Goal: Task Accomplishment & Management: Use online tool/utility

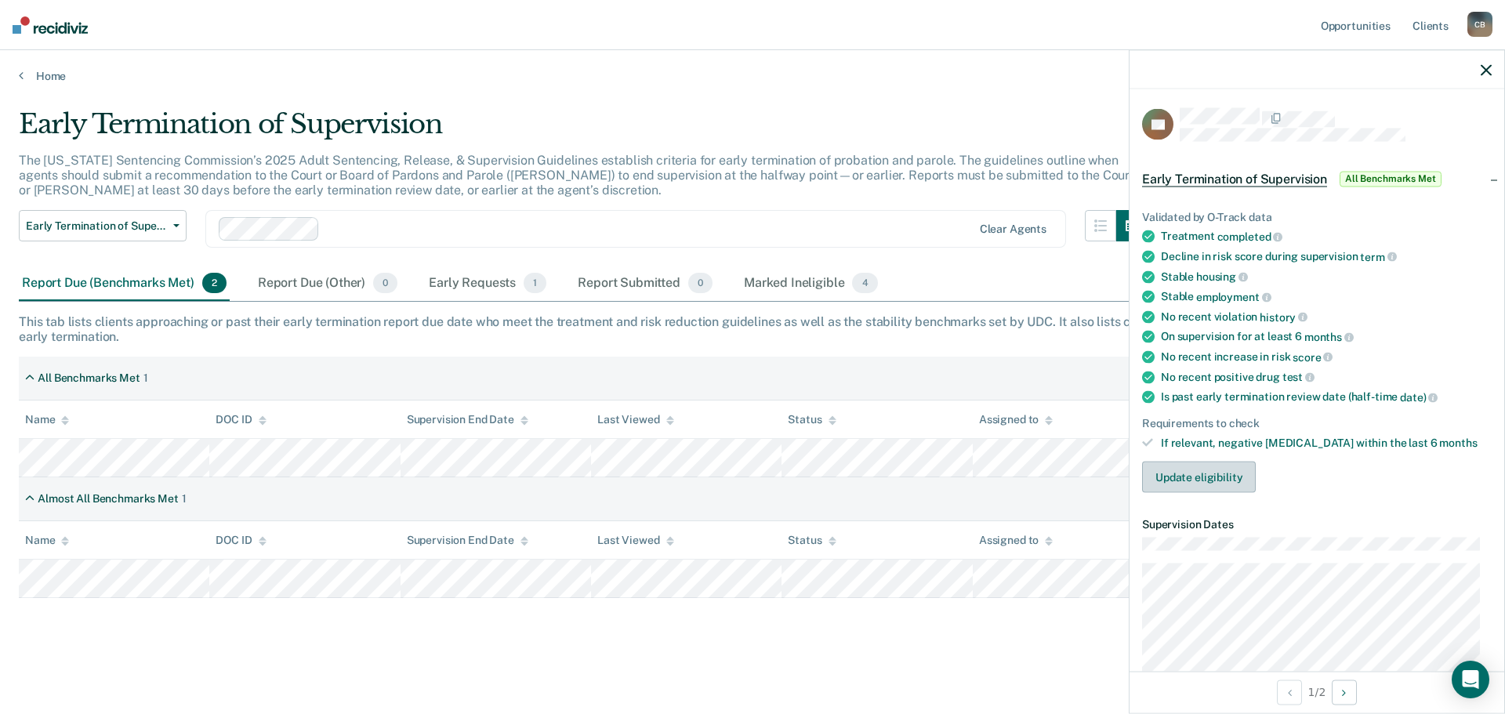
click at [1199, 480] on button "Update eligibility" at bounding box center [1199, 477] width 114 height 31
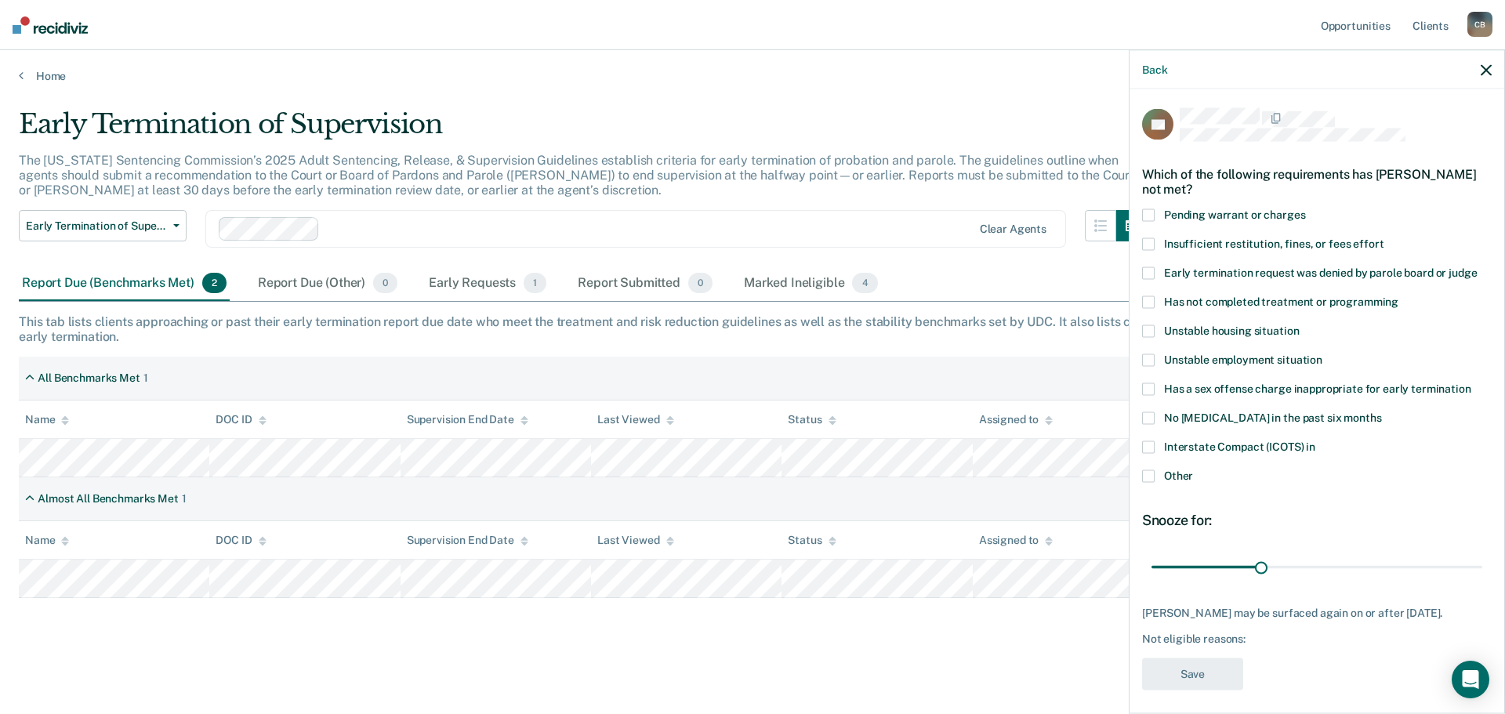
click at [1151, 442] on span at bounding box center [1148, 446] width 13 height 13
click at [1315, 440] on input "Interstate Compact (ICOTS) in" at bounding box center [1315, 440] width 0 height 0
click at [1205, 673] on button "Save" at bounding box center [1192, 674] width 101 height 32
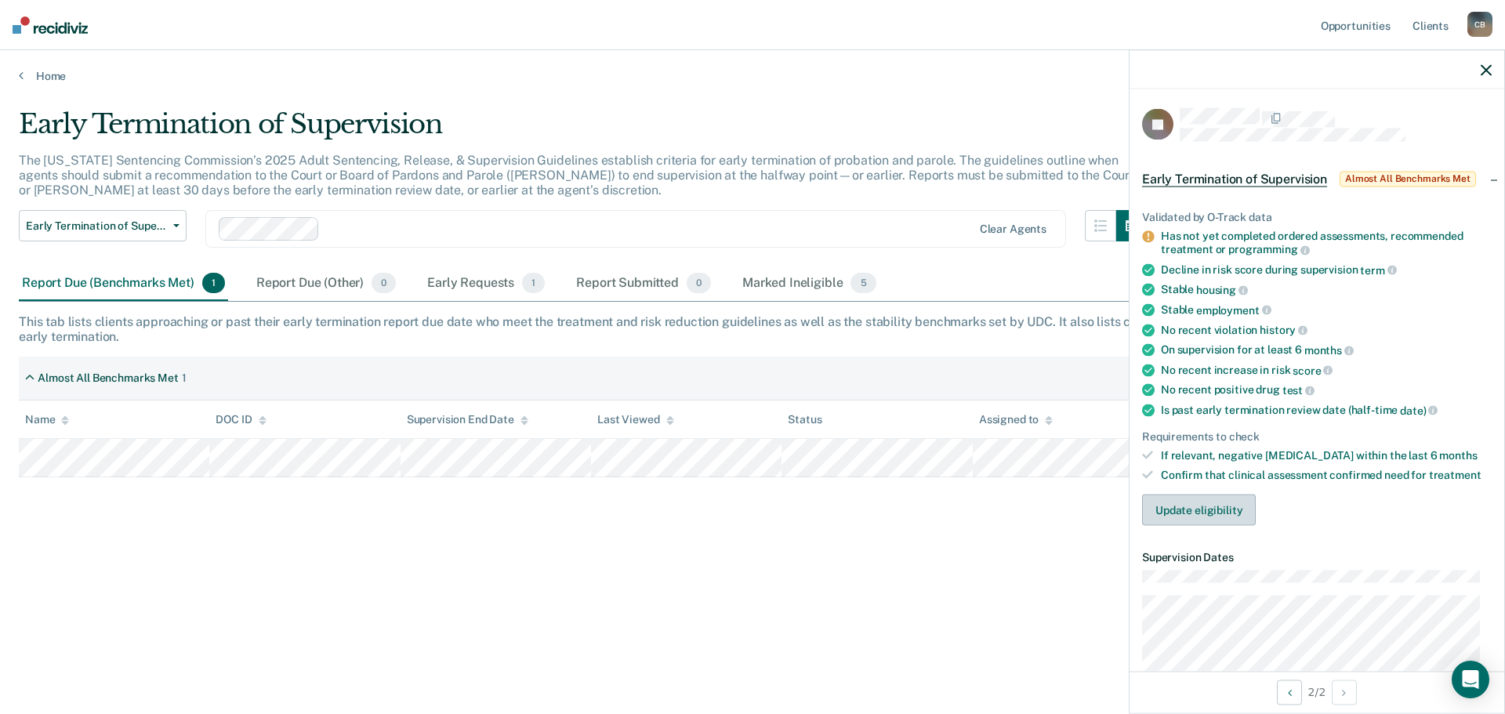
click at [1208, 509] on button "Update eligibility" at bounding box center [1199, 509] width 114 height 31
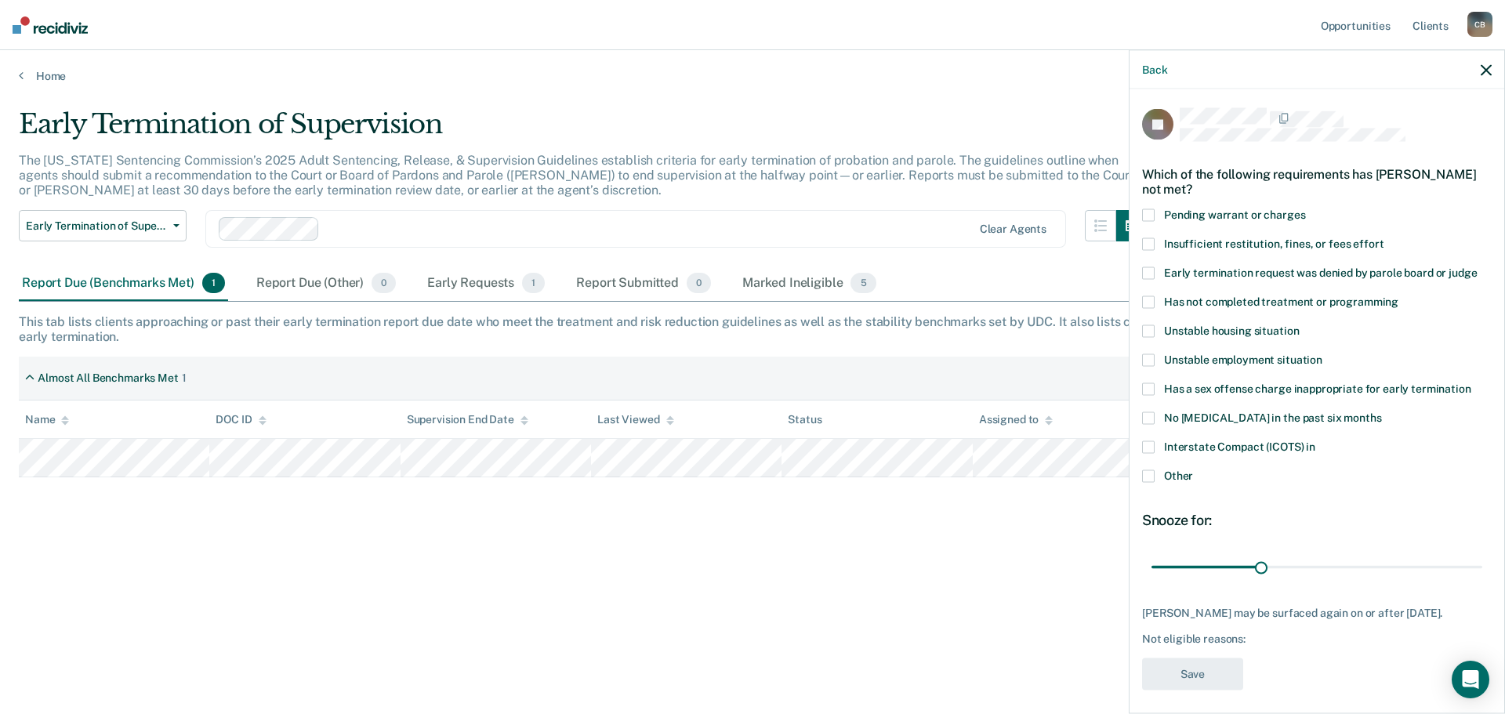
click at [1152, 448] on span at bounding box center [1148, 446] width 13 height 13
click at [1315, 440] on input "Interstate Compact (ICOTS) in" at bounding box center [1315, 440] width 0 height 0
click at [1202, 665] on button "Save" at bounding box center [1192, 674] width 101 height 32
